Goal: Task Accomplishment & Management: Complete application form

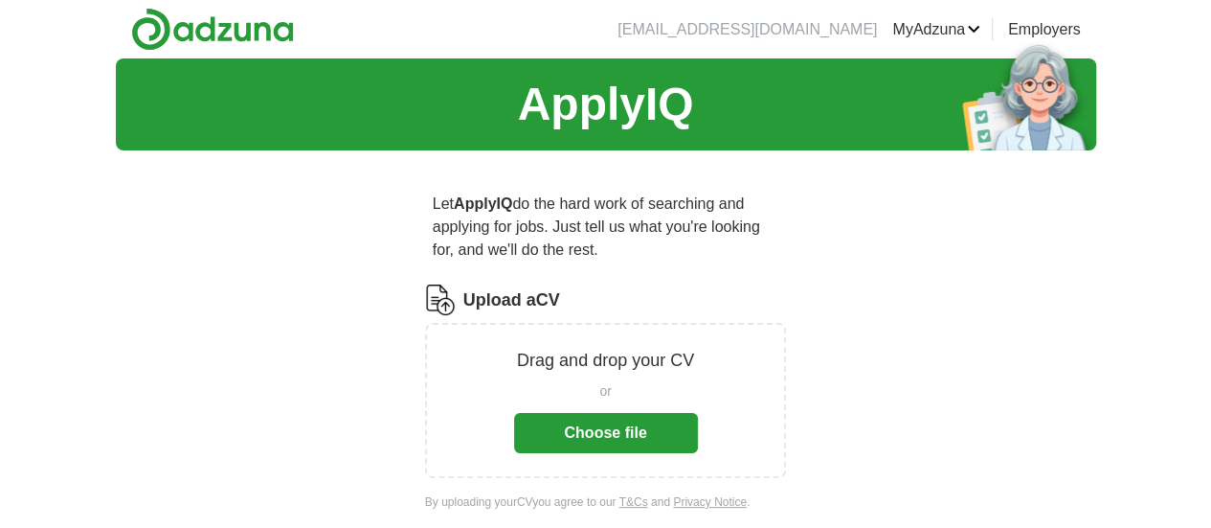
click at [616, 413] on button "Choose file" at bounding box center [606, 433] width 184 height 40
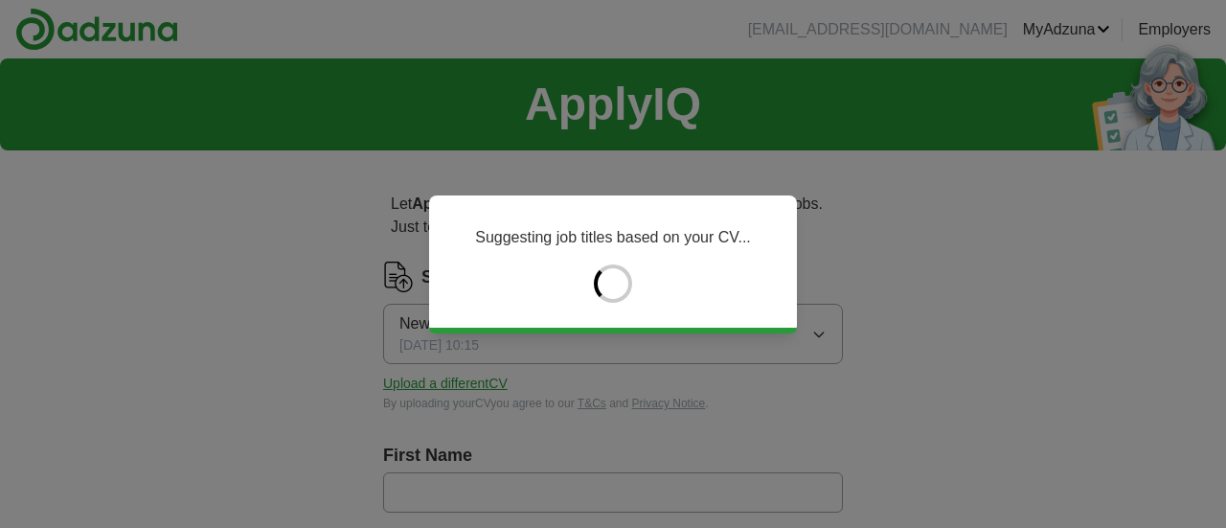
type input "***"
type input "******"
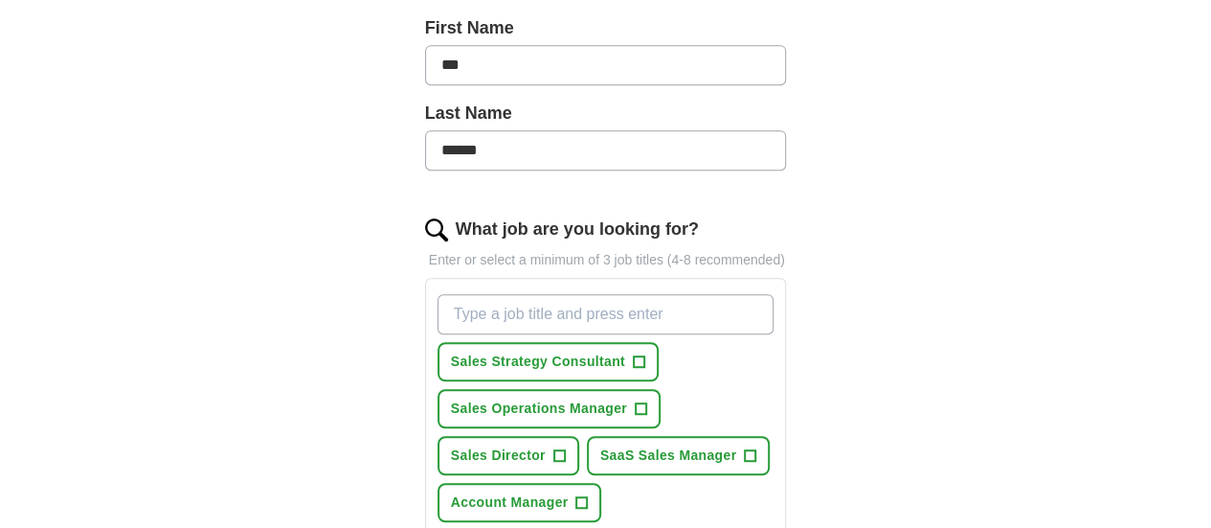
scroll to position [574, 0]
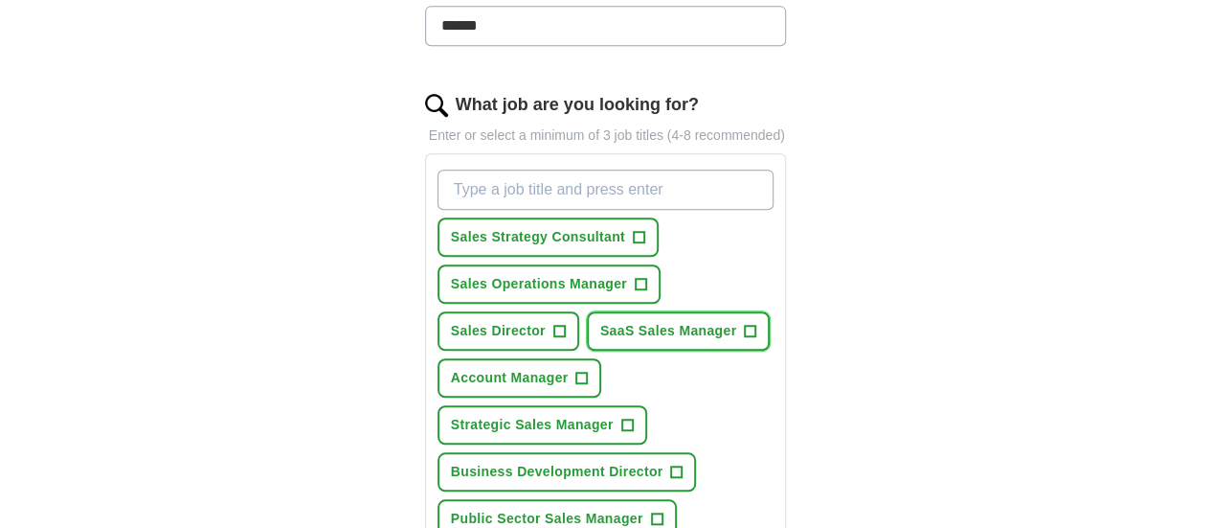
click at [745, 324] on span "+" at bounding box center [750, 331] width 11 height 15
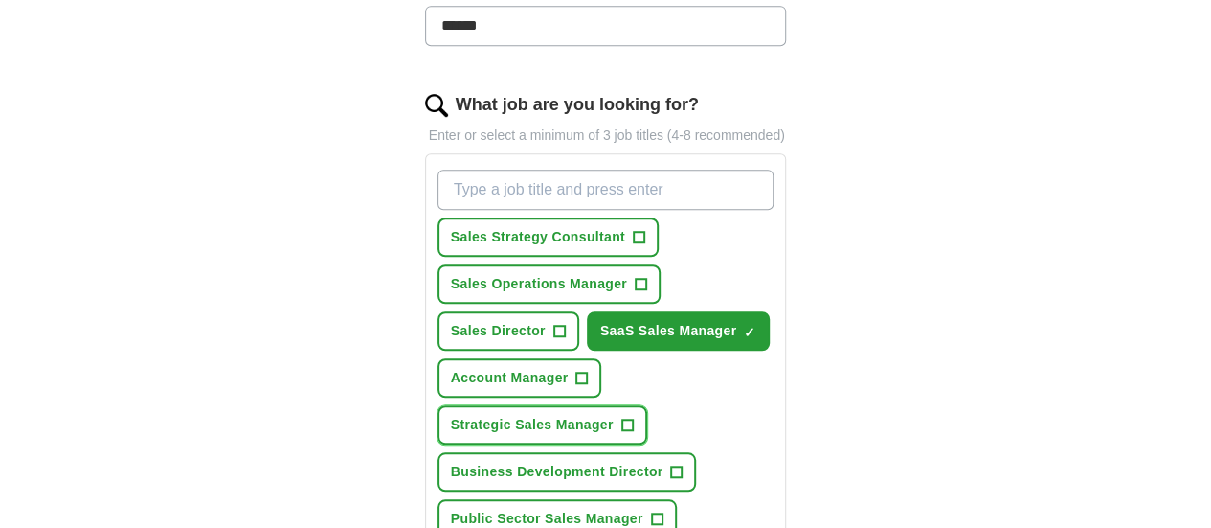
click at [621, 417] on span "+" at bounding box center [626, 424] width 11 height 15
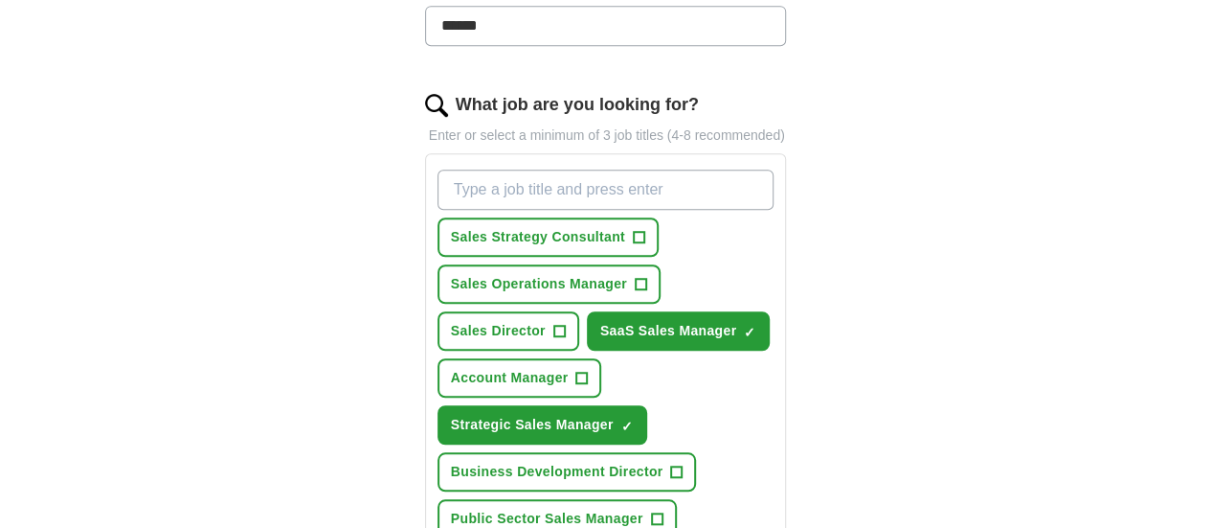
click at [633, 230] on span "+" at bounding box center [638, 237] width 11 height 15
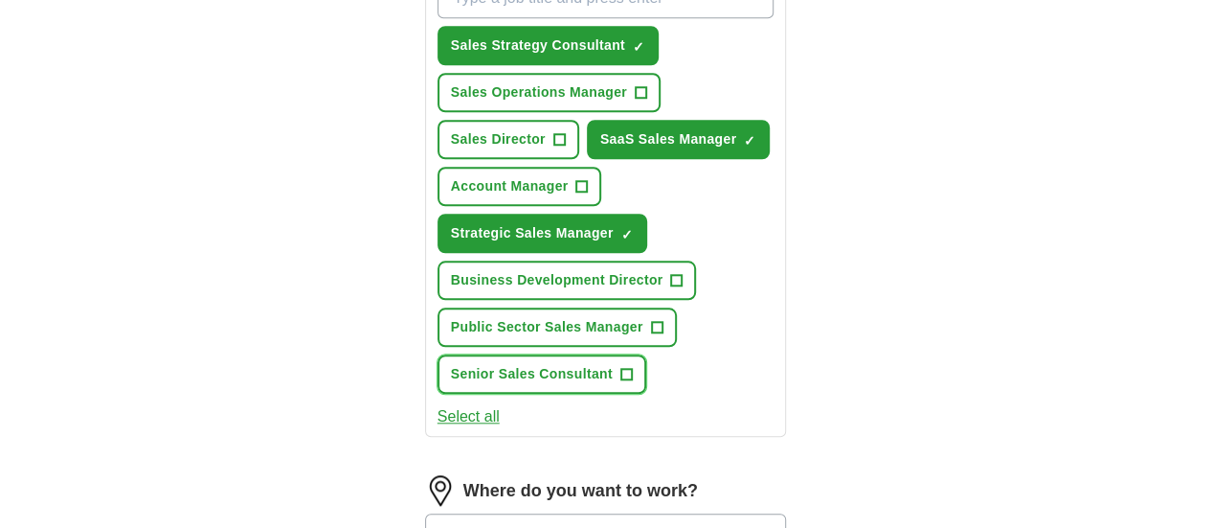
scroll to position [862, 0]
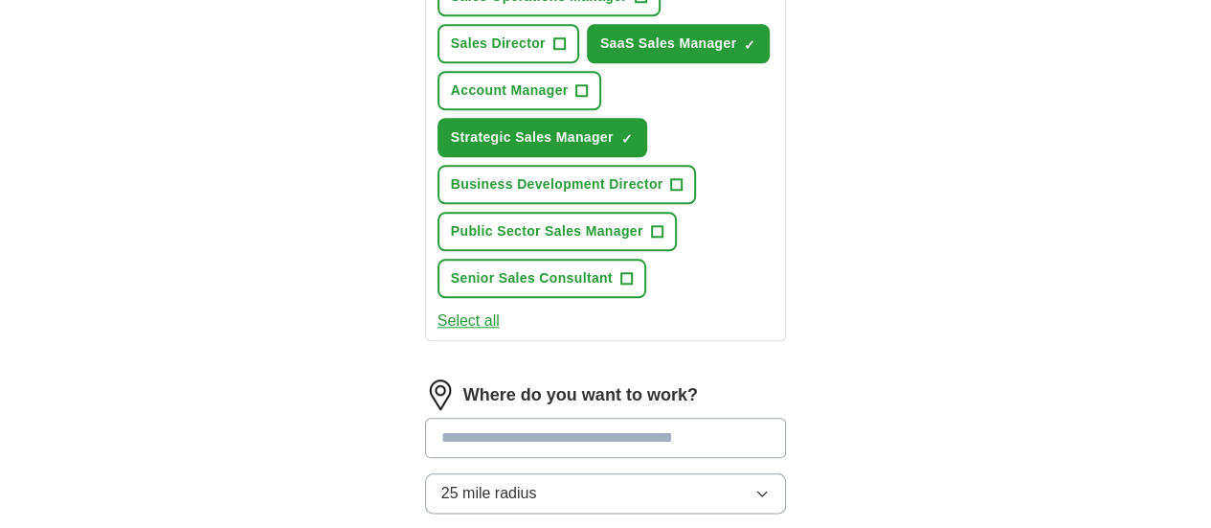
click at [435, 417] on input at bounding box center [606, 437] width 362 height 40
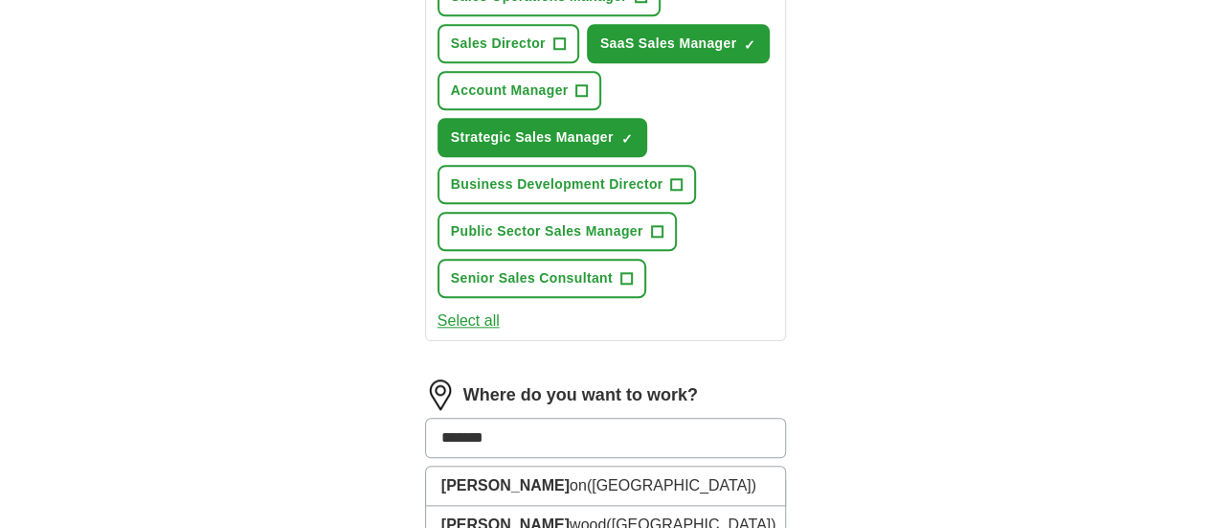
type input "*******"
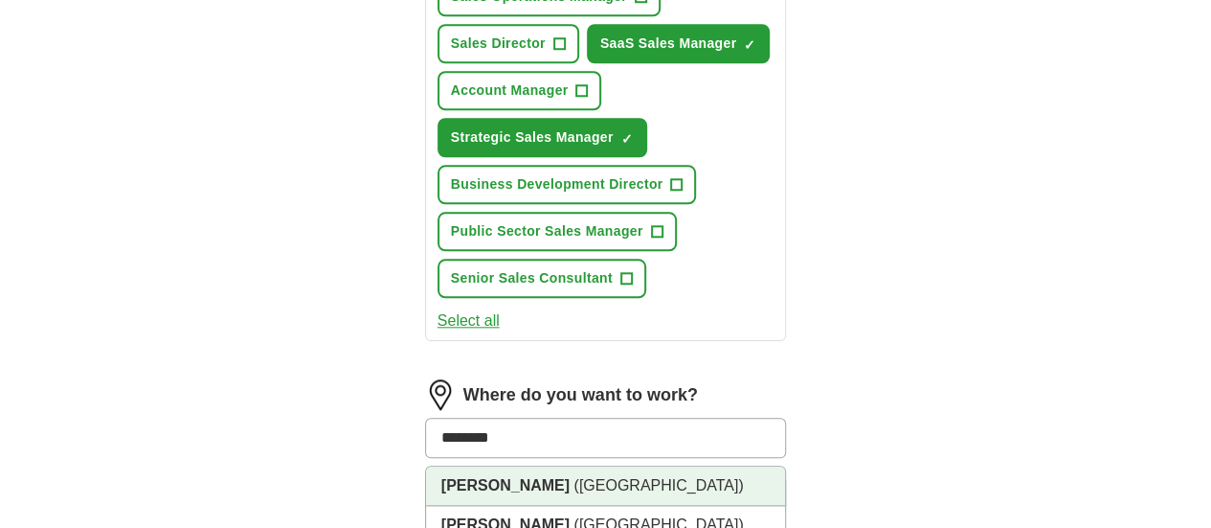
click at [441, 477] on strong "[PERSON_NAME]" at bounding box center [505, 485] width 128 height 16
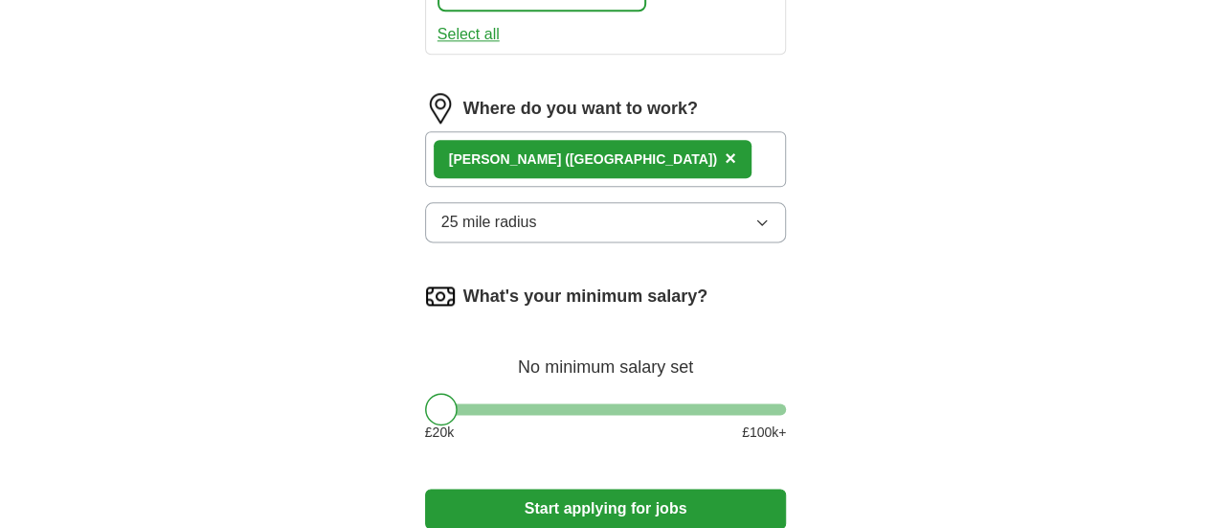
scroll to position [1149, 0]
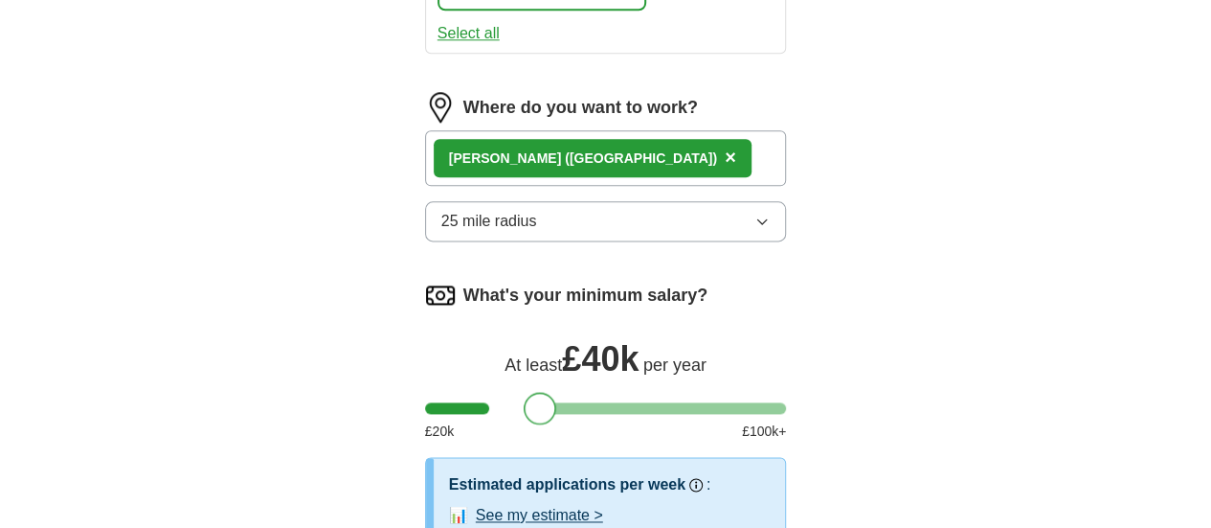
drag, startPoint x: 408, startPoint y: 328, endPoint x: 506, endPoint y: 336, distance: 98.0
click at [524, 392] on div at bounding box center [540, 408] width 33 height 33
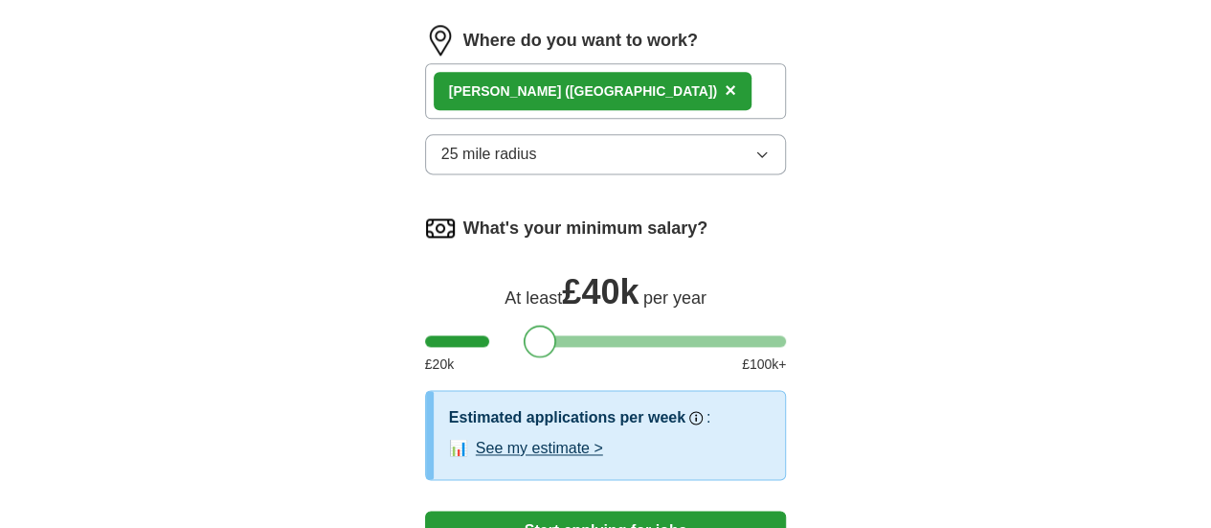
scroll to position [1245, 0]
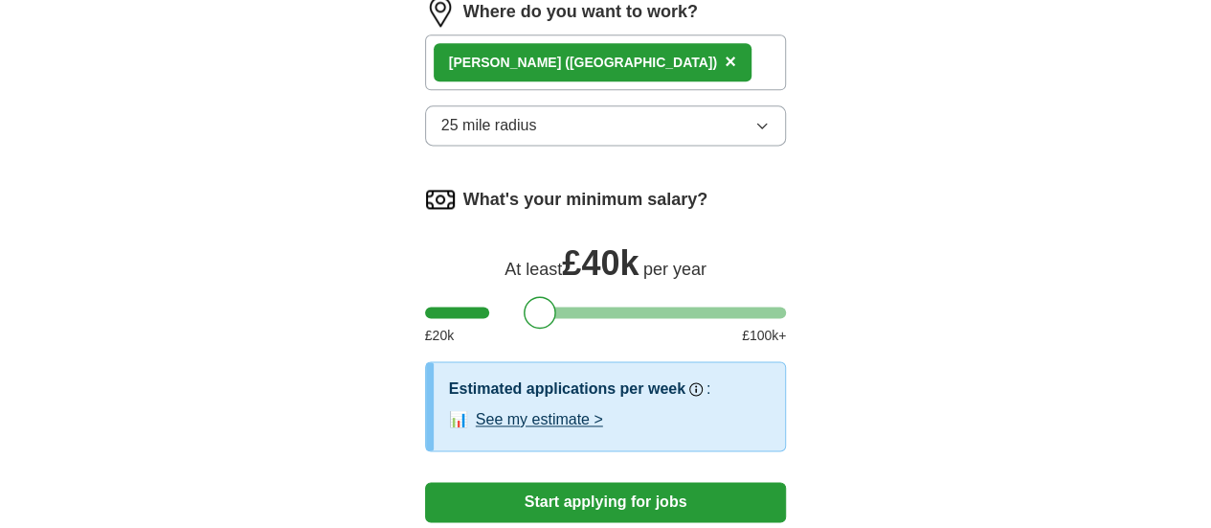
click at [647, 482] on button "Start applying for jobs" at bounding box center [606, 502] width 362 height 40
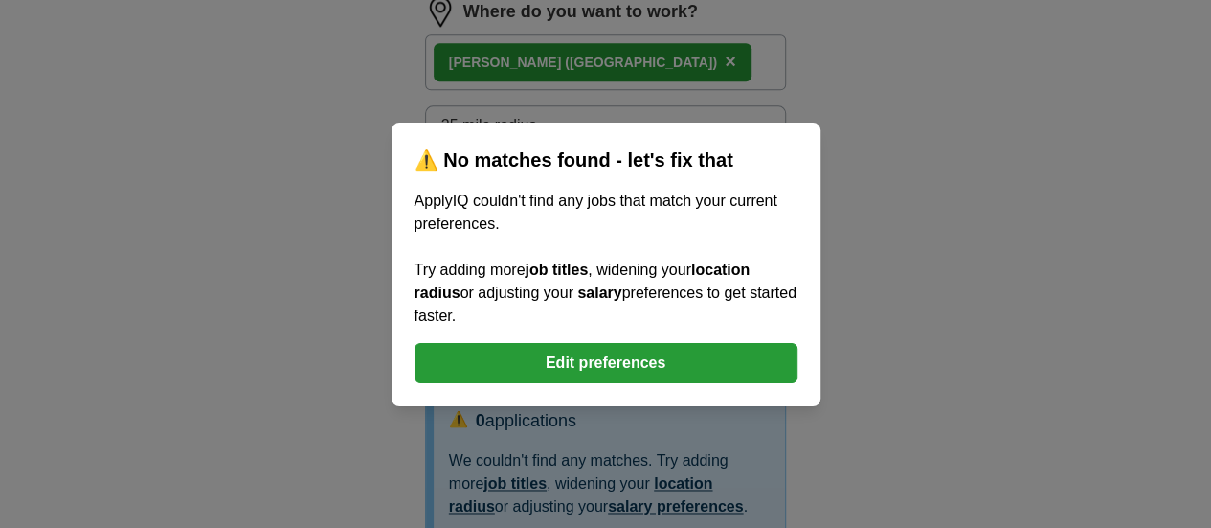
click at [607, 359] on button "Edit preferences" at bounding box center [606, 363] width 383 height 40
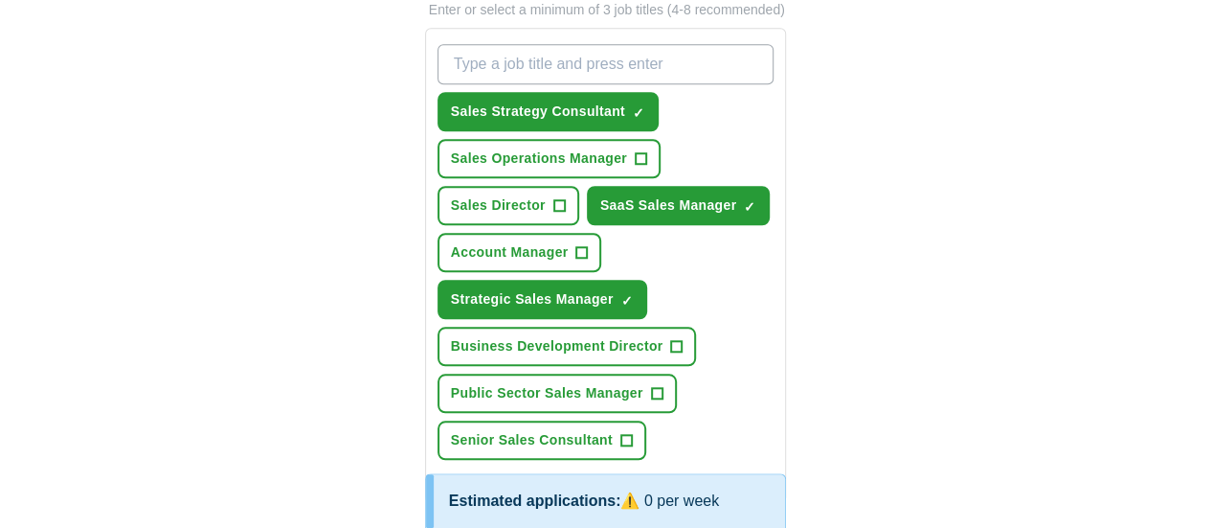
scroll to position [670, 0]
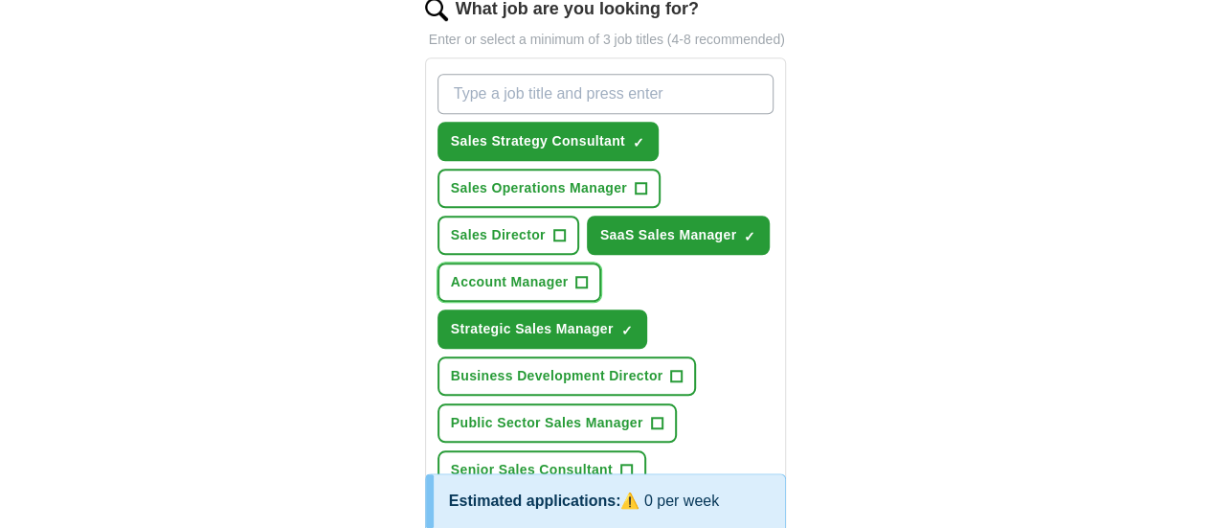
click at [588, 275] on span "+" at bounding box center [581, 282] width 11 height 15
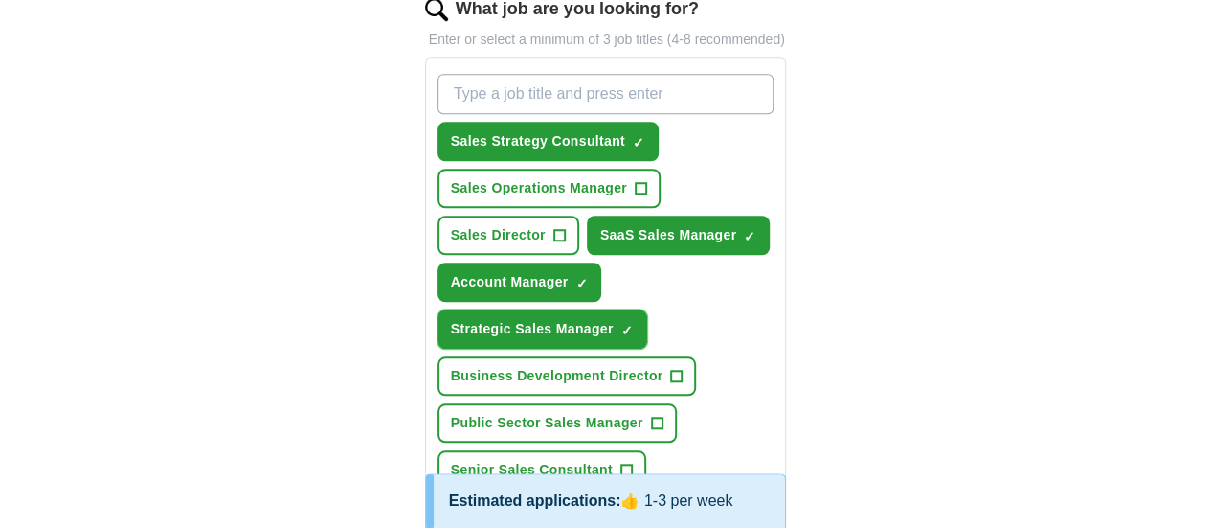
click at [0, 0] on span "×" at bounding box center [0, 0] width 0 height 0
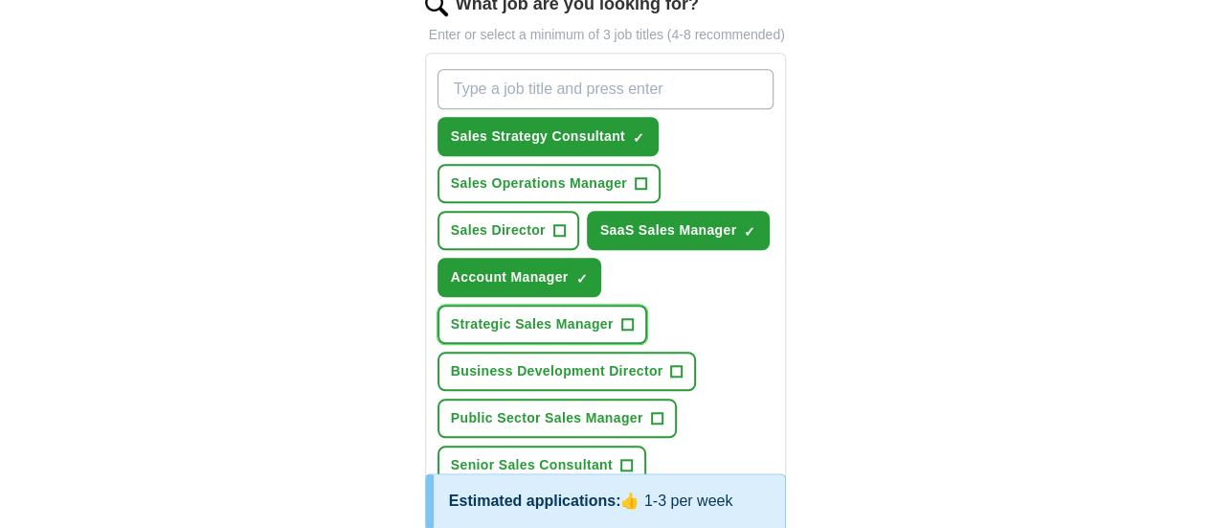
scroll to position [574, 0]
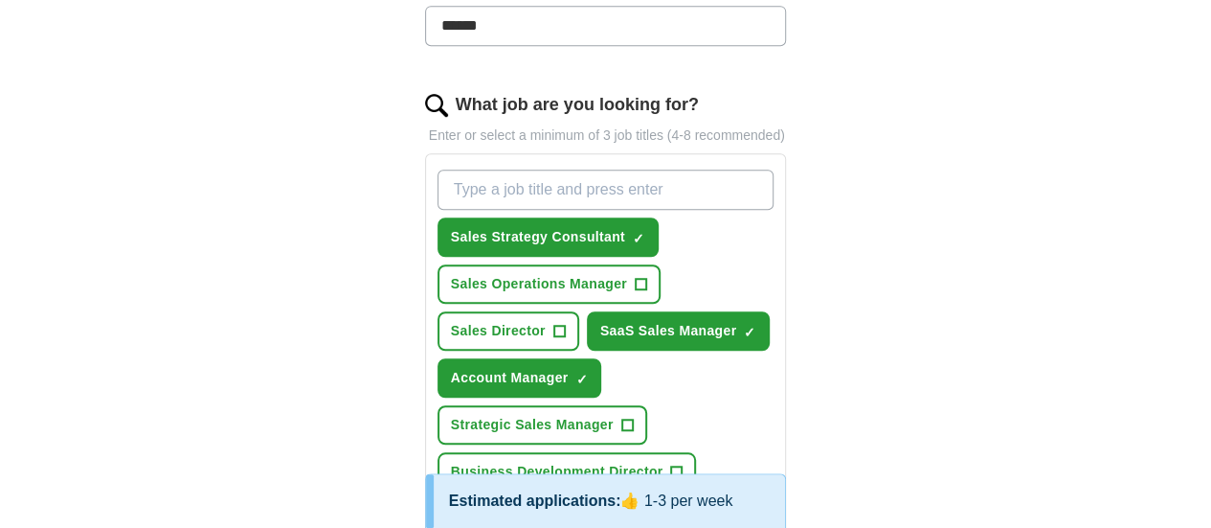
click at [446, 169] on input "What job are you looking for?" at bounding box center [606, 189] width 337 height 40
type input "Software Sales"
click at [752, 198] on div "Software Sales Press return to add title Sales Strategy Consultant ✓ × Sales Op…" at bounding box center [606, 377] width 345 height 431
click at [749, 210] on div "Software Sales Press return to add title Sales Strategy Consultant ✓ × Sales Op…" at bounding box center [606, 377] width 345 height 431
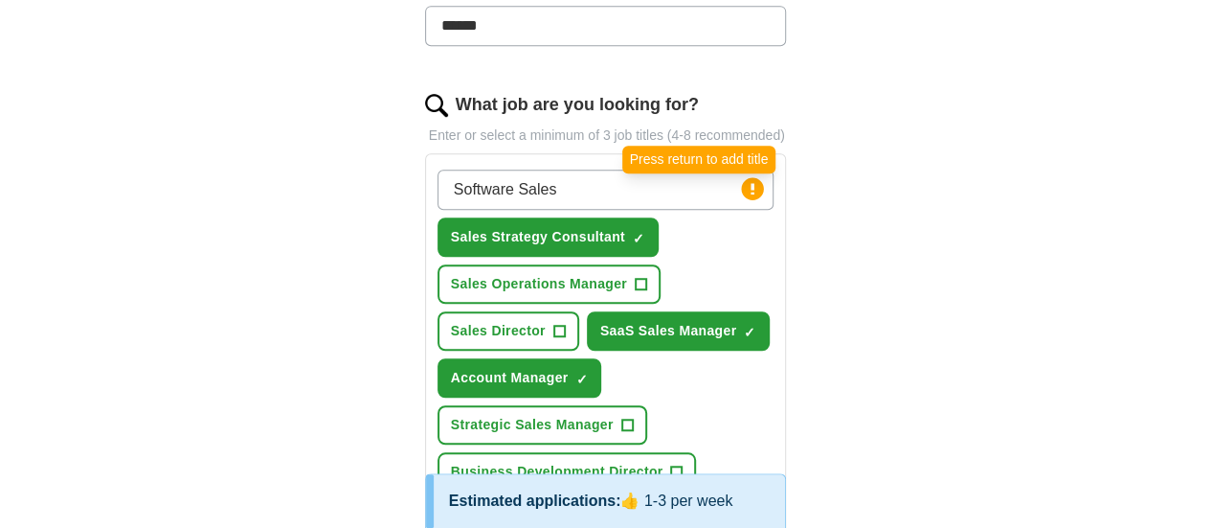
click at [764, 177] on circle at bounding box center [753, 188] width 22 height 22
click at [755, 183] on icon at bounding box center [754, 188] width 4 height 11
click at [525, 169] on input "Software Sales" at bounding box center [606, 189] width 337 height 40
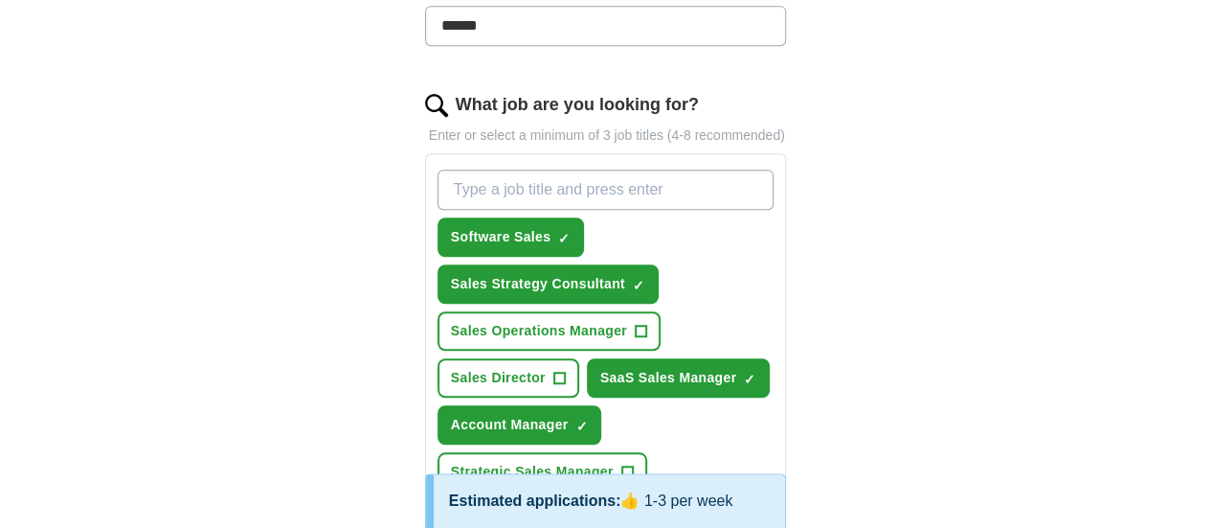
scroll to position [670, 0]
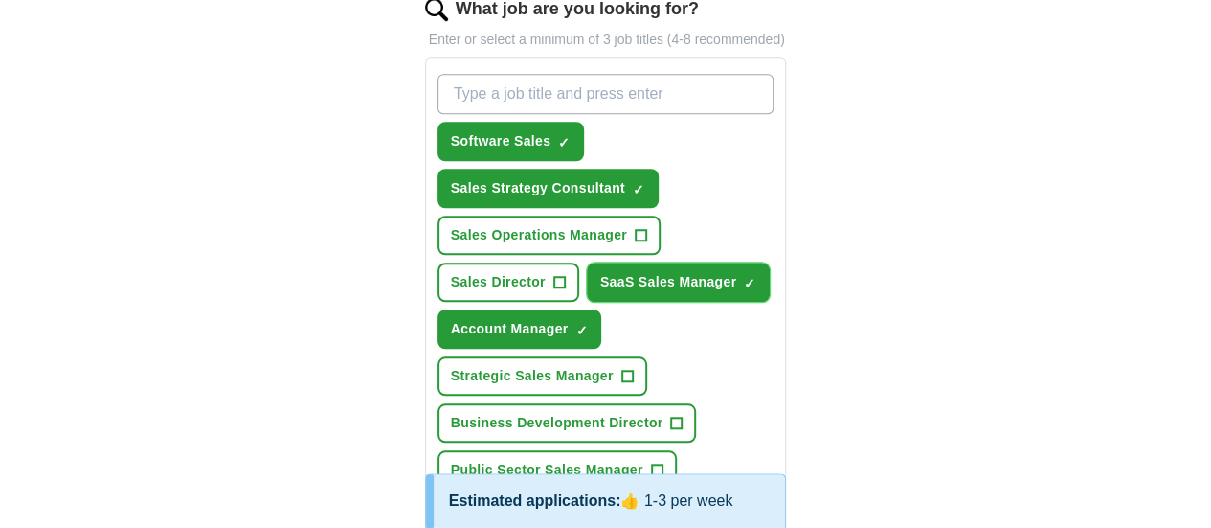
click at [0, 0] on span "×" at bounding box center [0, 0] width 0 height 0
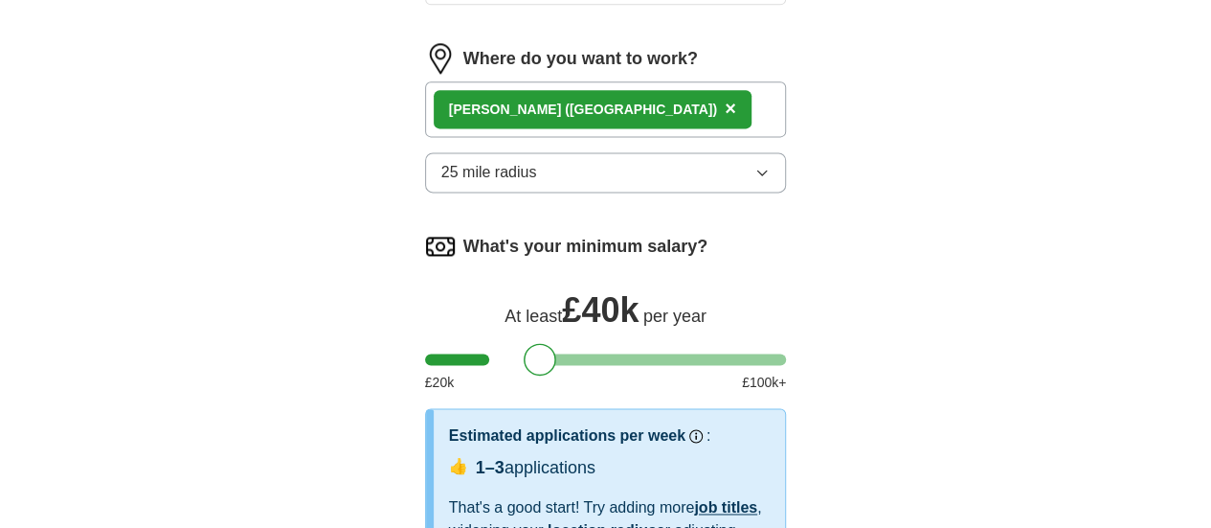
scroll to position [1340, 0]
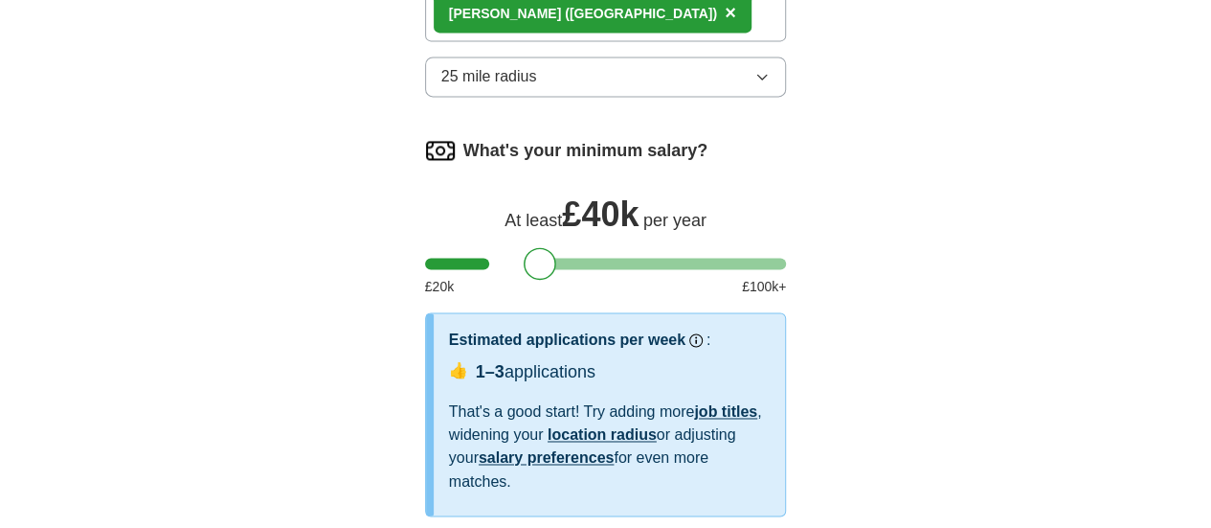
select select "**"
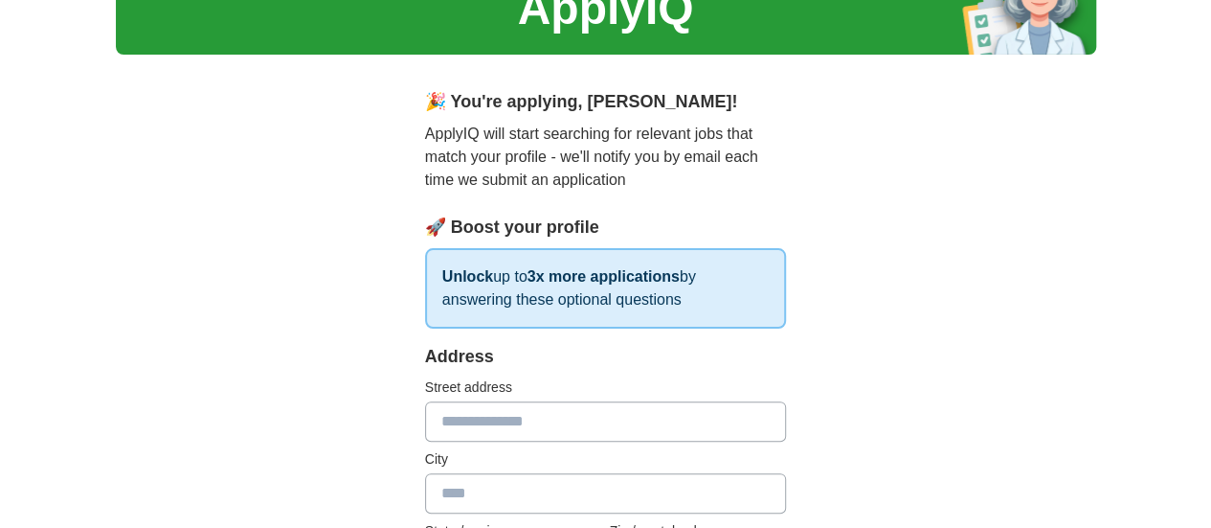
scroll to position [191, 0]
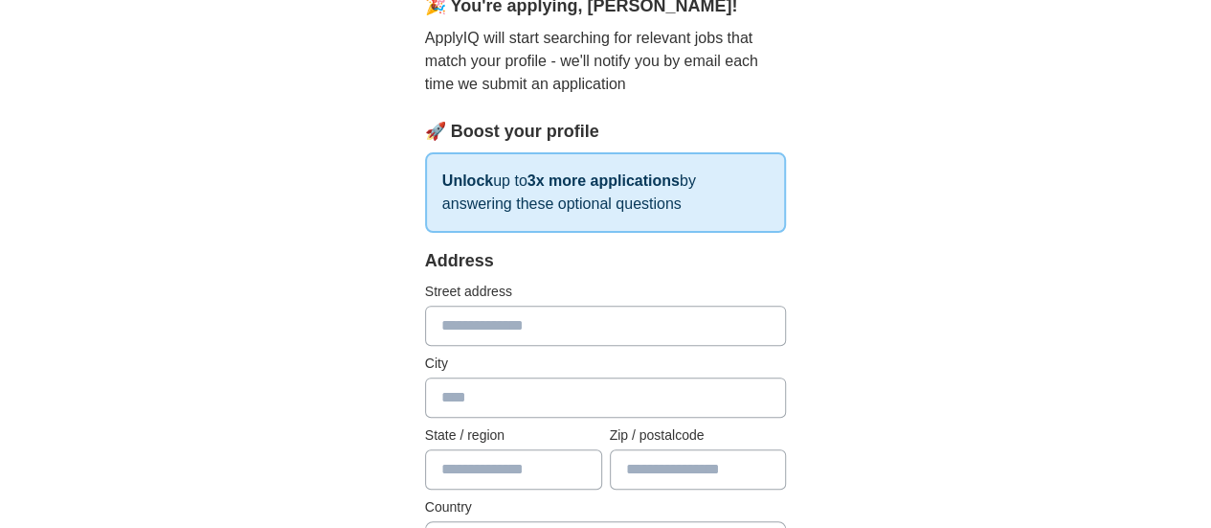
click at [425, 329] on input "text" at bounding box center [606, 325] width 362 height 40
type input "**********"
type input "******"
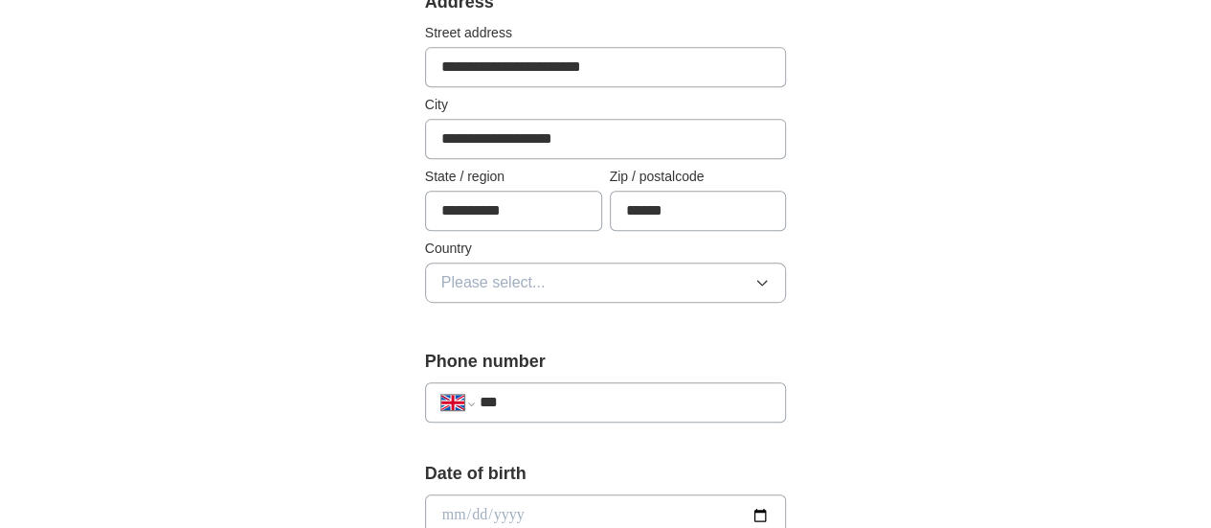
scroll to position [479, 0]
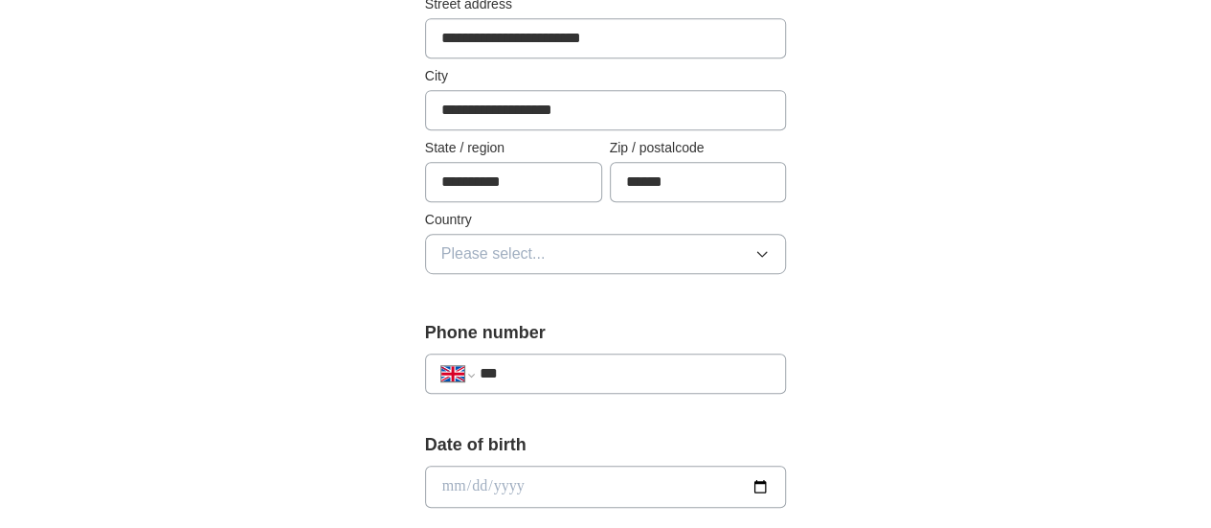
click at [441, 254] on span "Please select..." at bounding box center [493, 253] width 104 height 23
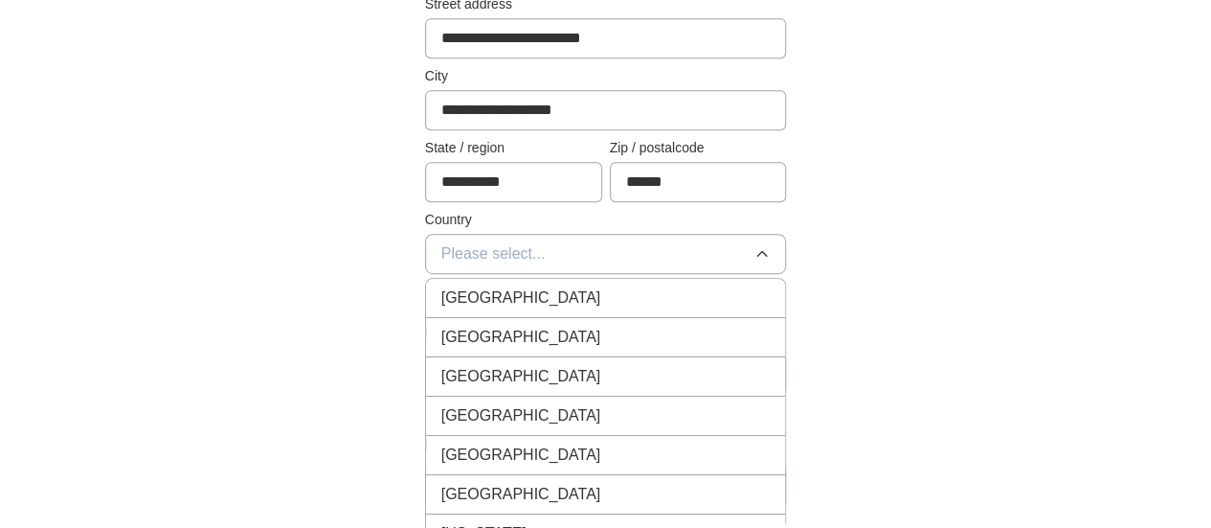
click at [441, 288] on span "[GEOGRAPHIC_DATA]" at bounding box center [521, 297] width 160 height 23
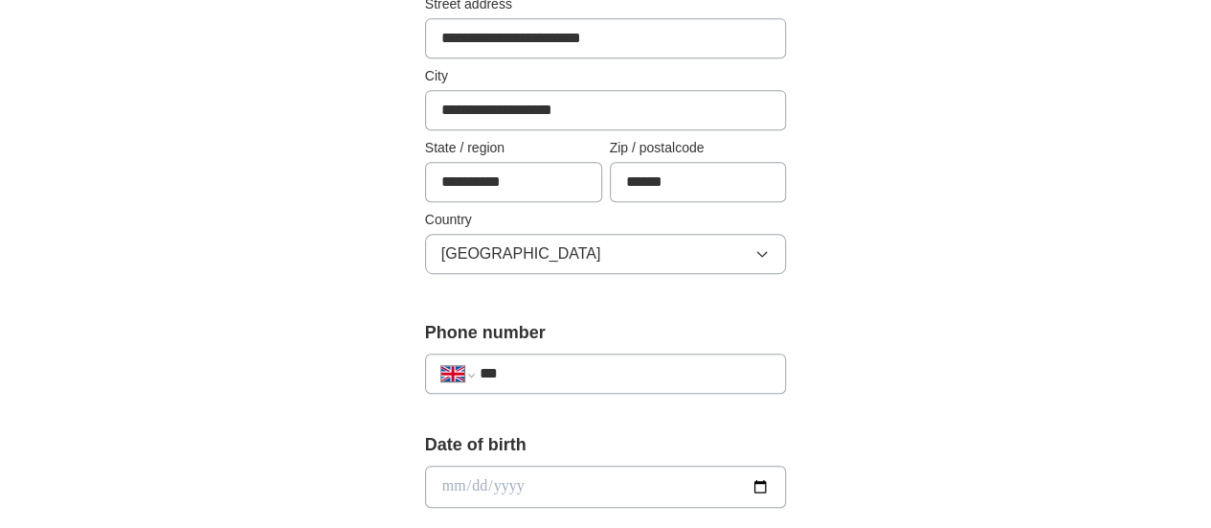
click at [484, 376] on input "***" at bounding box center [625, 373] width 291 height 23
type input "**********"
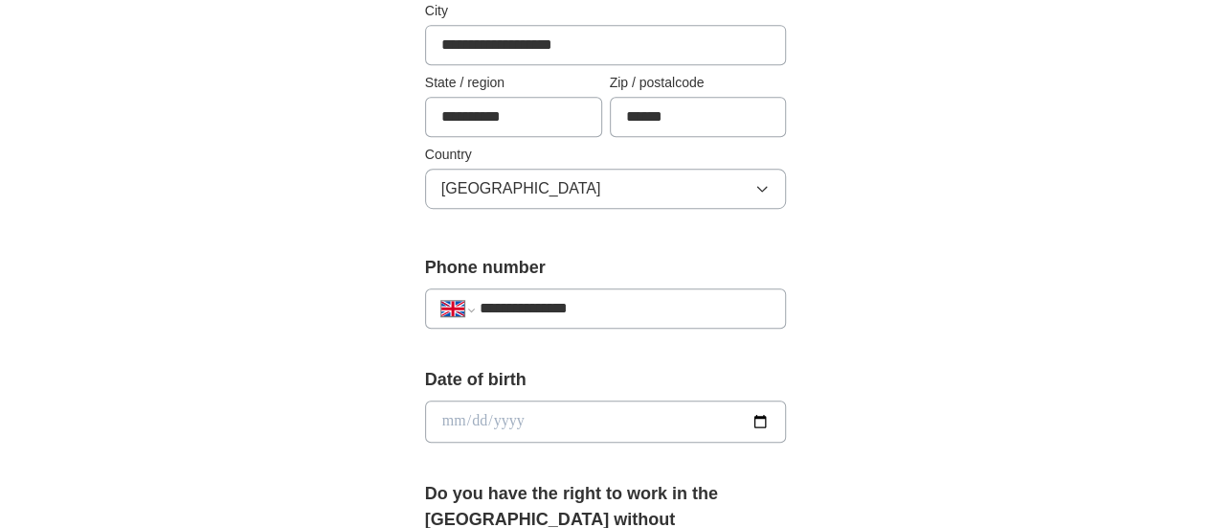
scroll to position [574, 0]
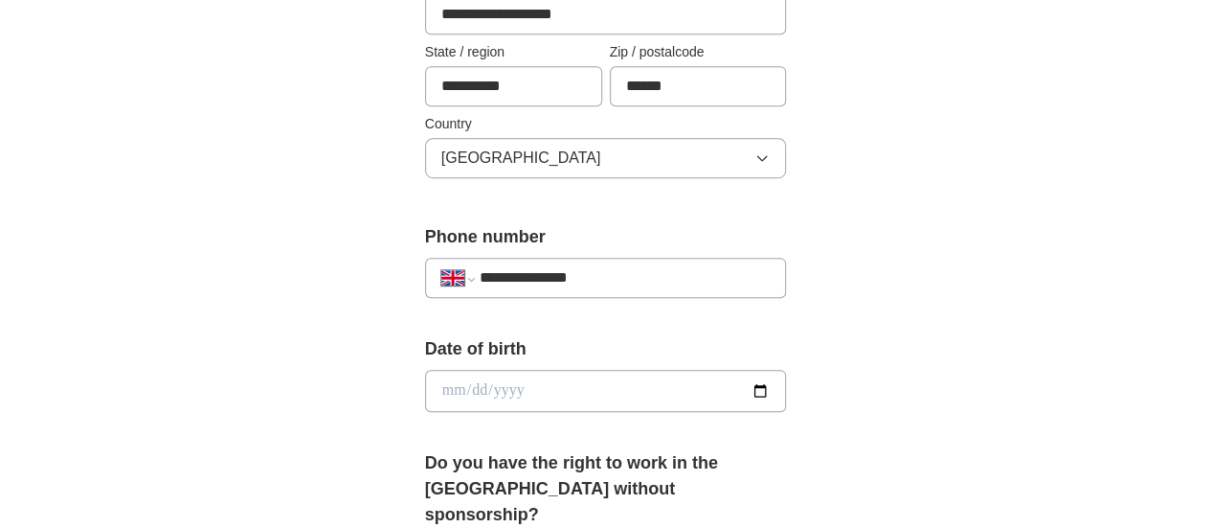
click at [491, 396] on input "date" at bounding box center [606, 391] width 362 height 42
type input "**********"
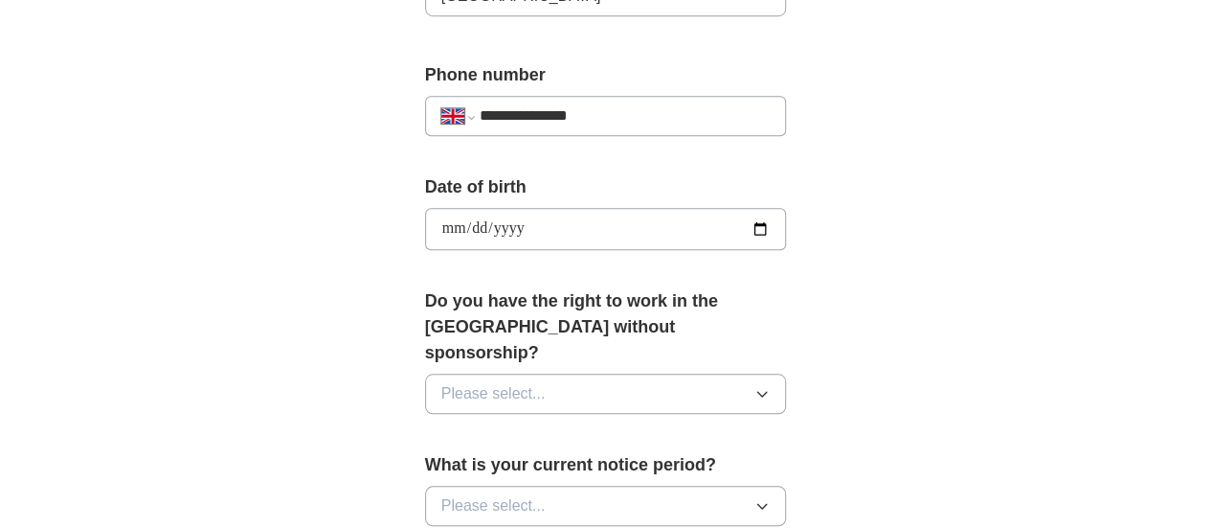
scroll to position [766, 0]
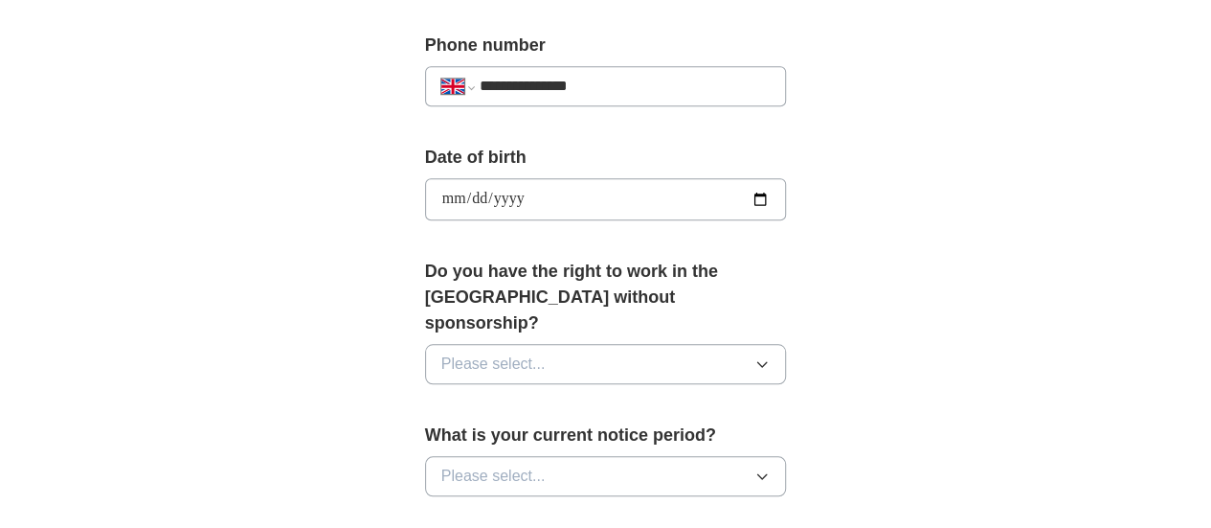
click at [471, 352] on span "Please select..." at bounding box center [493, 363] width 104 height 23
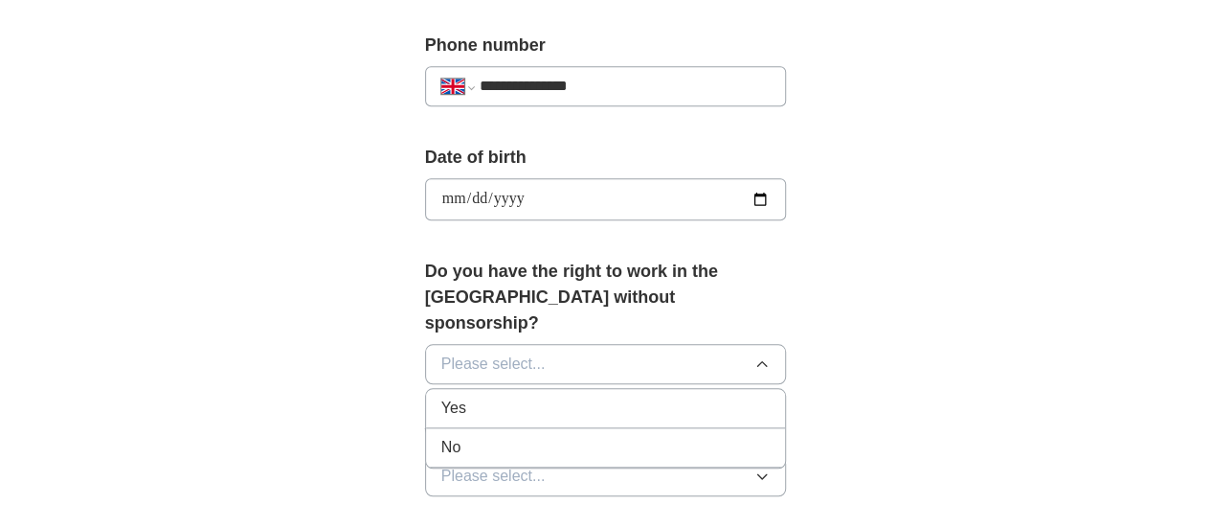
click at [451, 394] on li "Yes" at bounding box center [606, 408] width 360 height 39
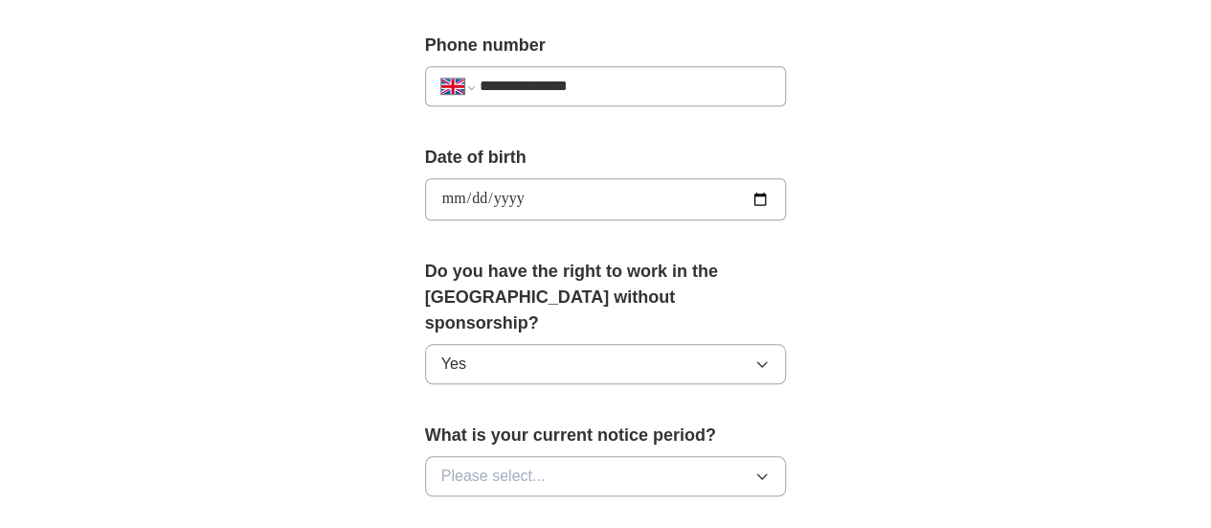
click at [492, 464] on span "Please select..." at bounding box center [493, 475] width 104 height 23
click at [470, 508] on div "None" at bounding box center [605, 519] width 329 height 23
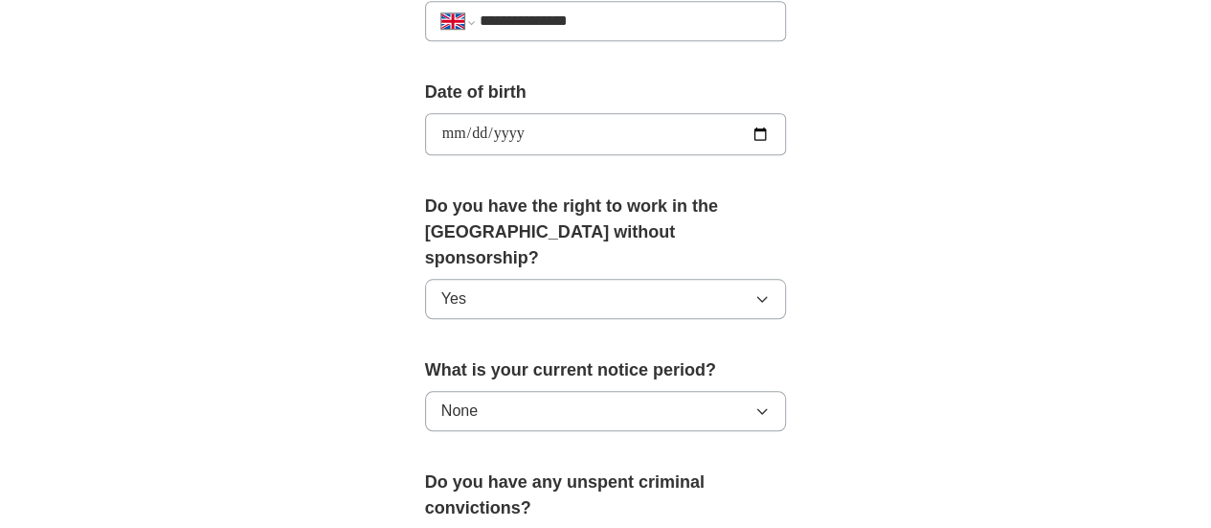
scroll to position [862, 0]
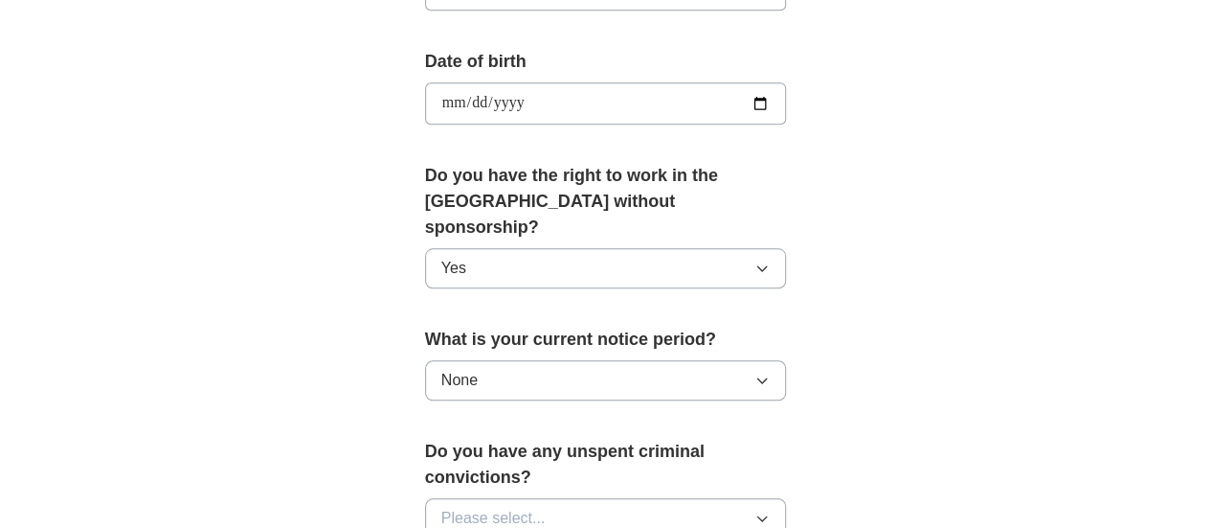
click at [486, 506] on span "Please select..." at bounding box center [493, 517] width 104 height 23
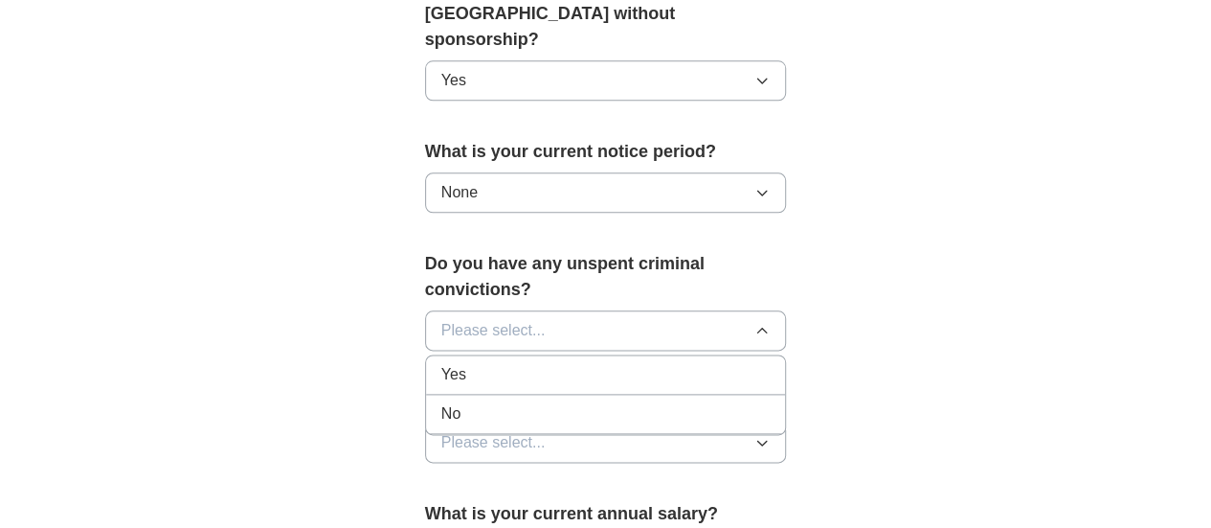
scroll to position [1053, 0]
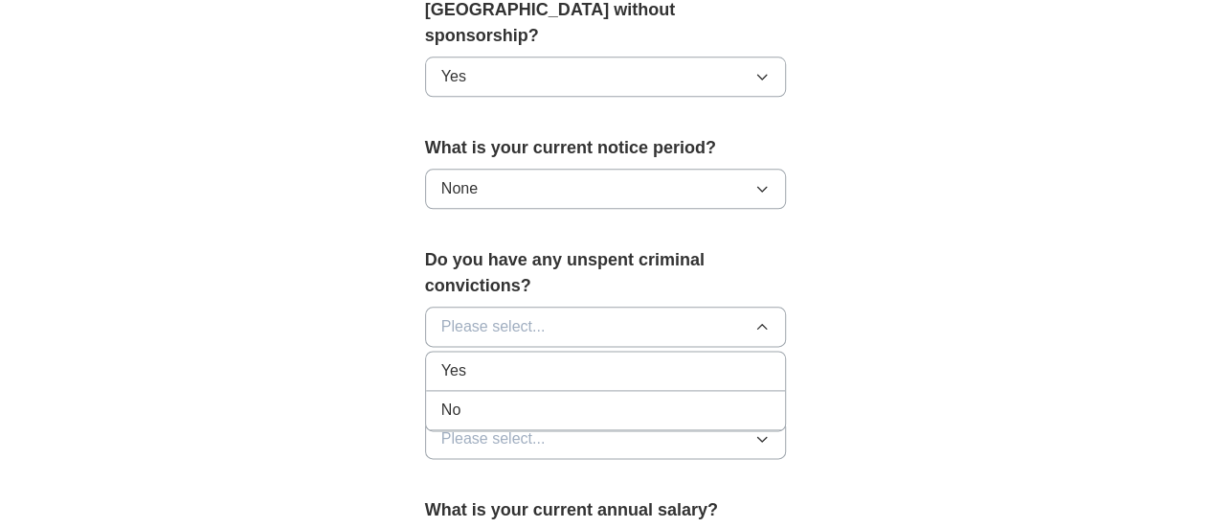
click at [458, 398] on div "No" at bounding box center [605, 409] width 329 height 23
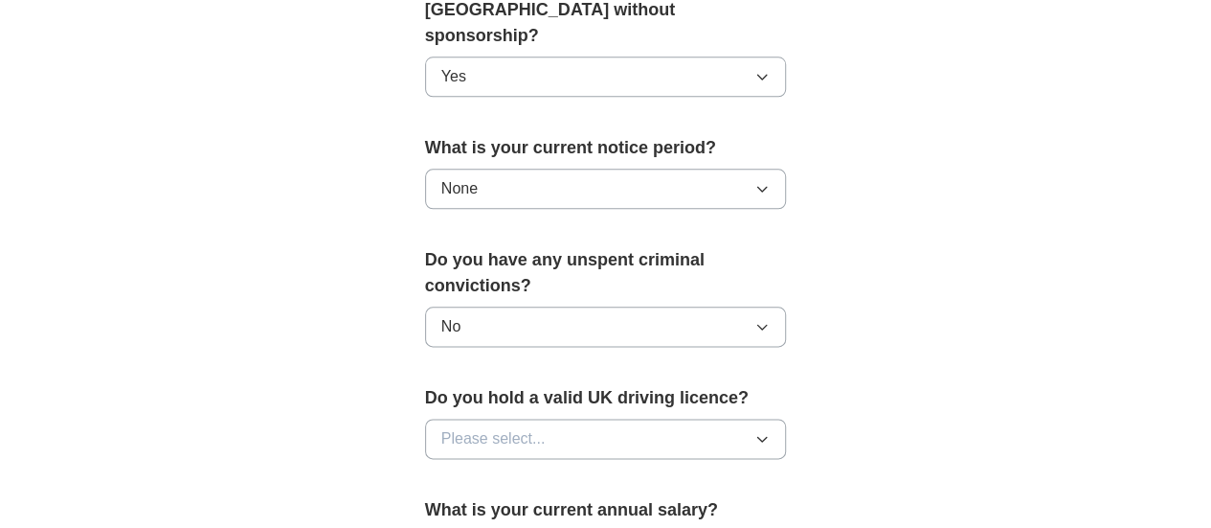
click at [461, 427] on span "Please select..." at bounding box center [493, 438] width 104 height 23
click at [452, 471] on div "Yes" at bounding box center [605, 482] width 329 height 23
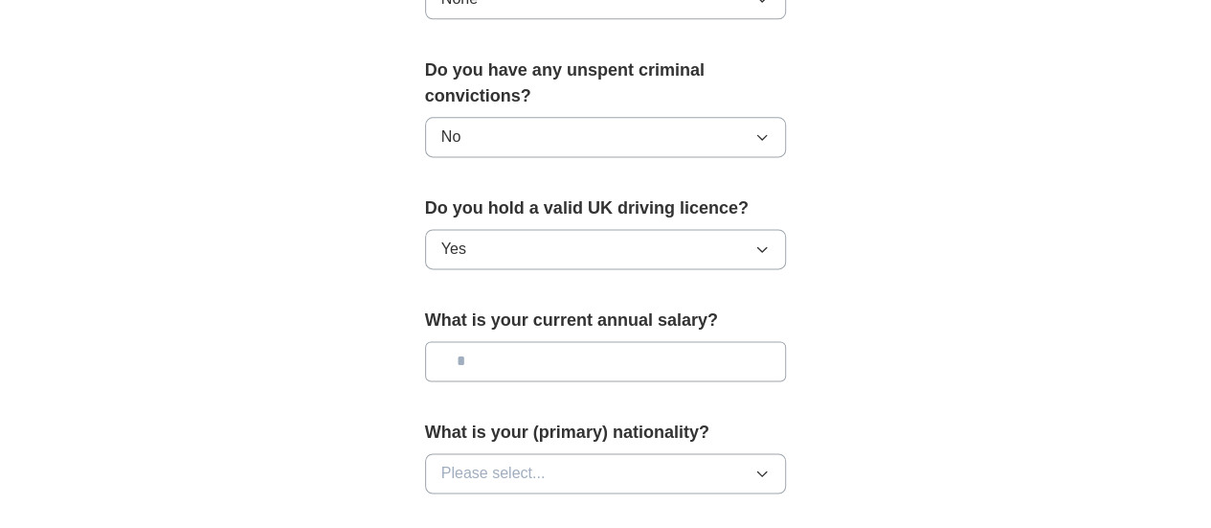
scroll to position [1245, 0]
click at [431, 339] on input "text" at bounding box center [606, 359] width 362 height 40
type input "*******"
click at [441, 460] on span "Please select..." at bounding box center [493, 471] width 104 height 23
